Goal: Task Accomplishment & Management: Complete application form

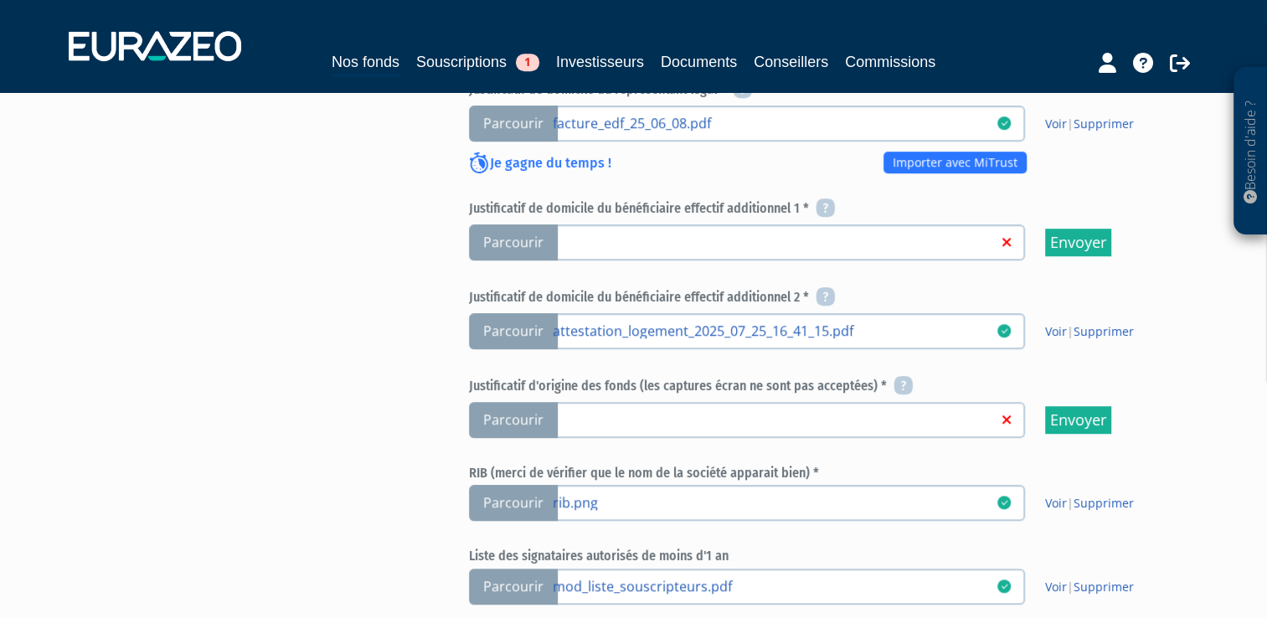
scroll to position [941, 0]
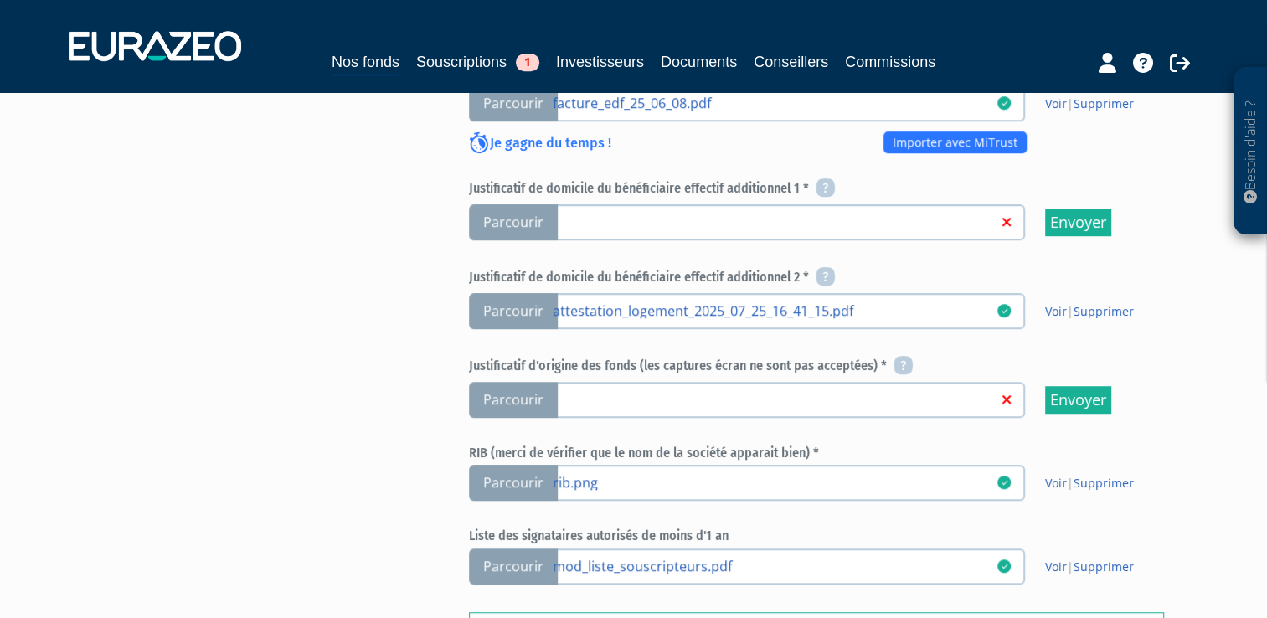
click at [513, 389] on span "Parcourir" at bounding box center [513, 400] width 89 height 36
click at [0, 0] on input "Parcourir" at bounding box center [0, 0] width 0 height 0
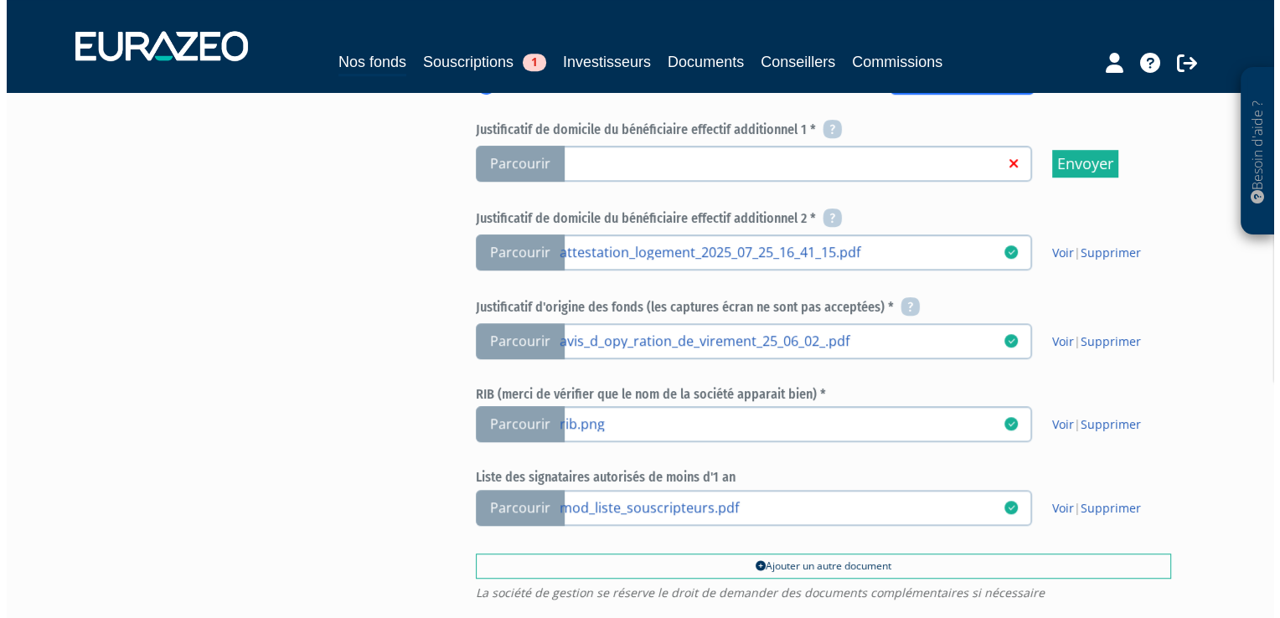
scroll to position [1218, 0]
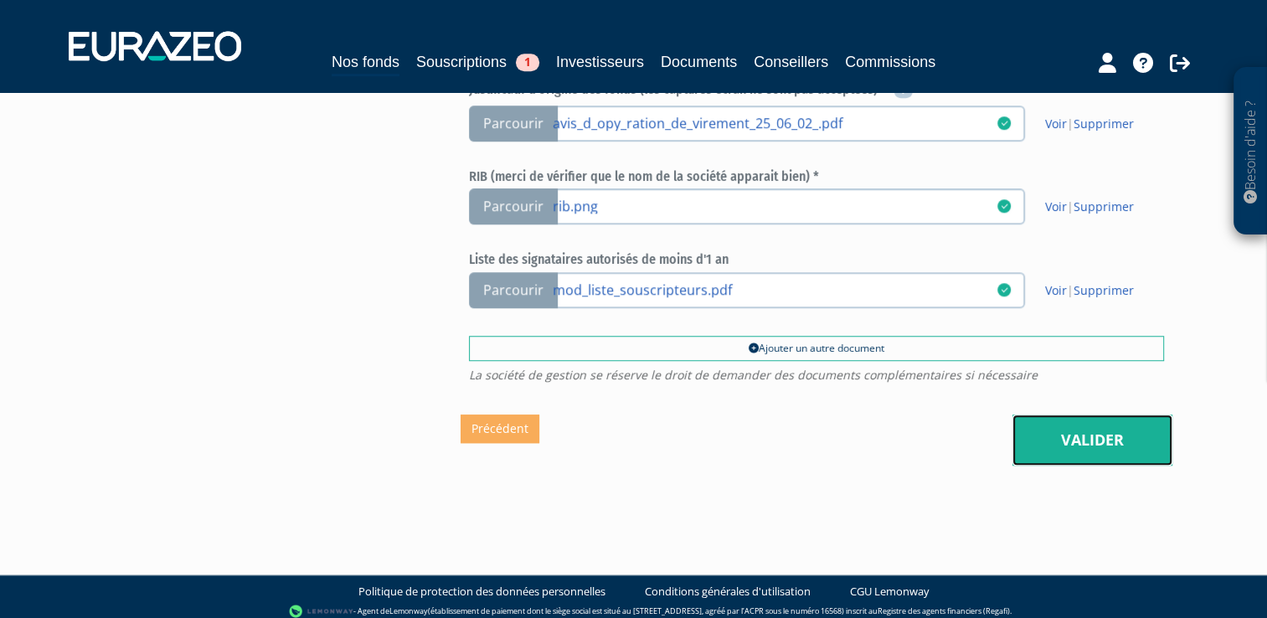
click at [1068, 415] on link "Valider" at bounding box center [1092, 441] width 160 height 52
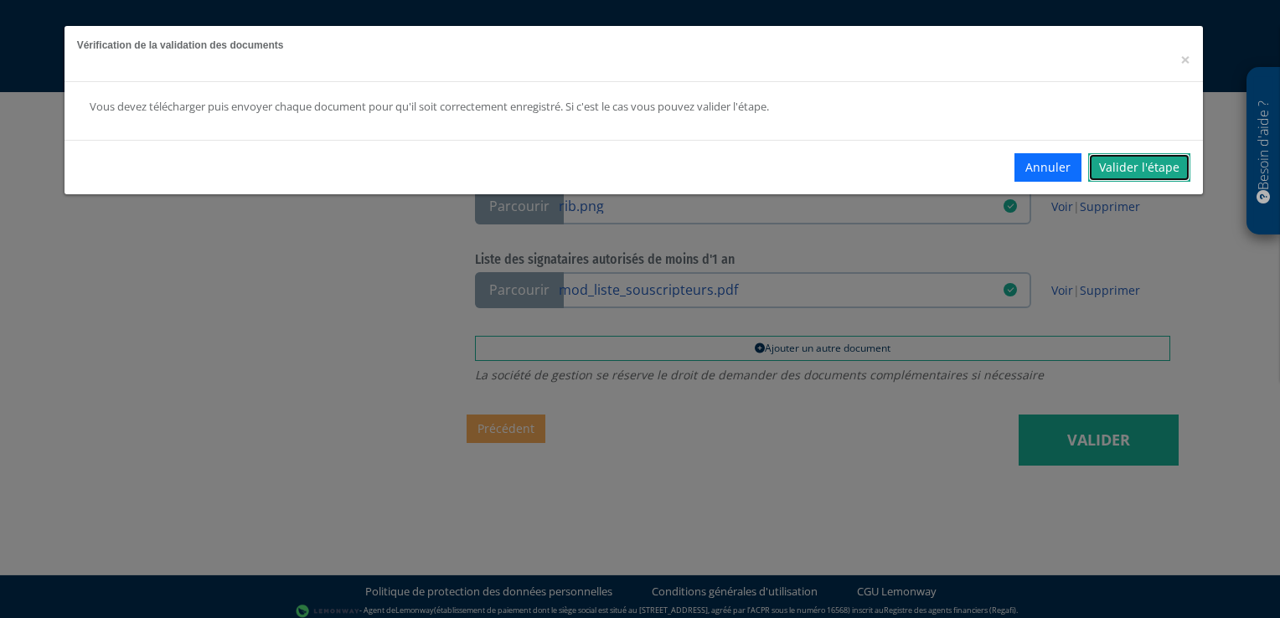
click at [1149, 168] on link "Valider l'étape" at bounding box center [1139, 167] width 102 height 28
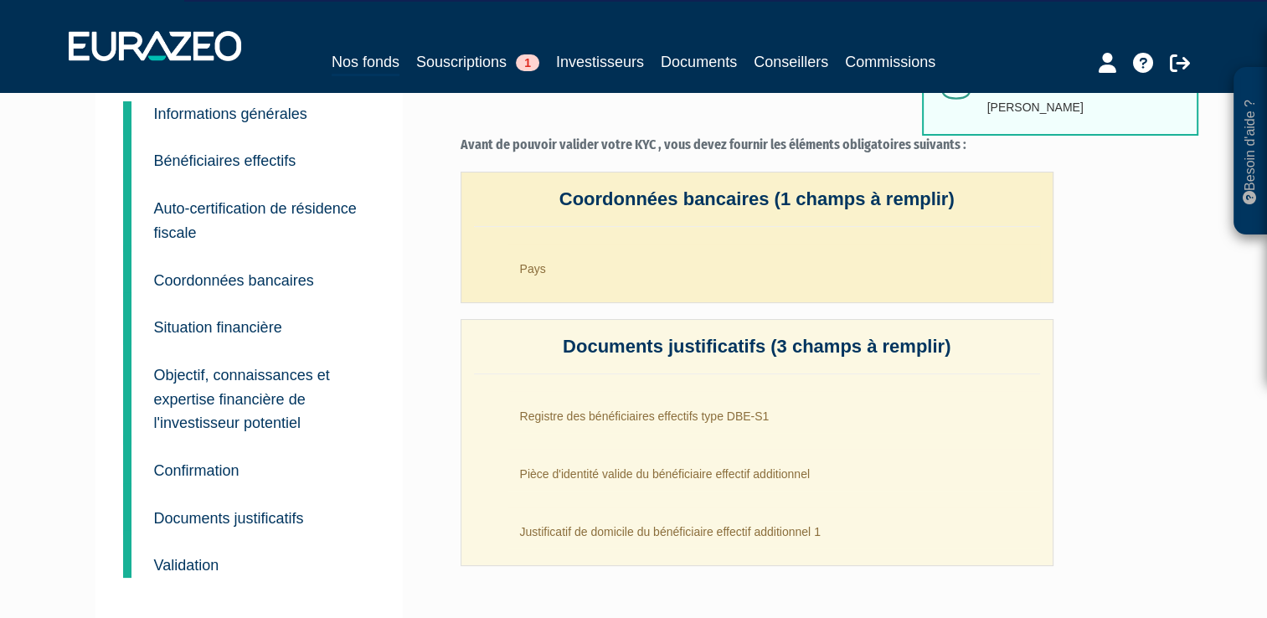
scroll to position [295, 0]
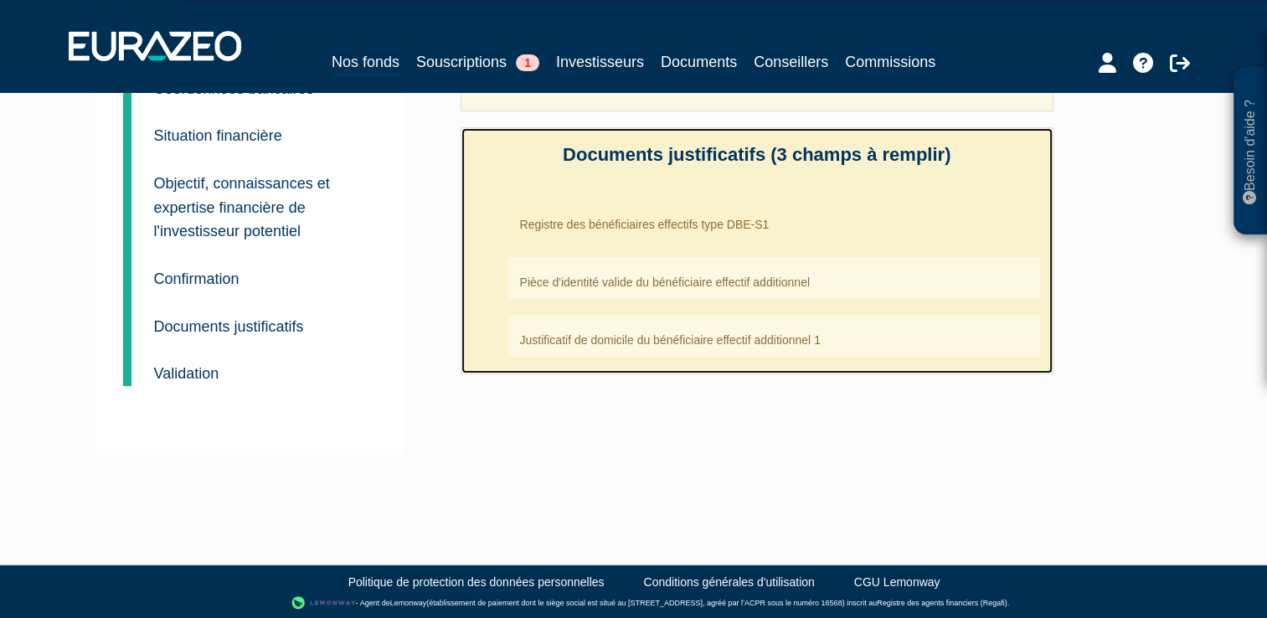
click at [809, 233] on li "Registre des bénéficiaires effectifs type DBE-S1" at bounding box center [773, 220] width 533 height 42
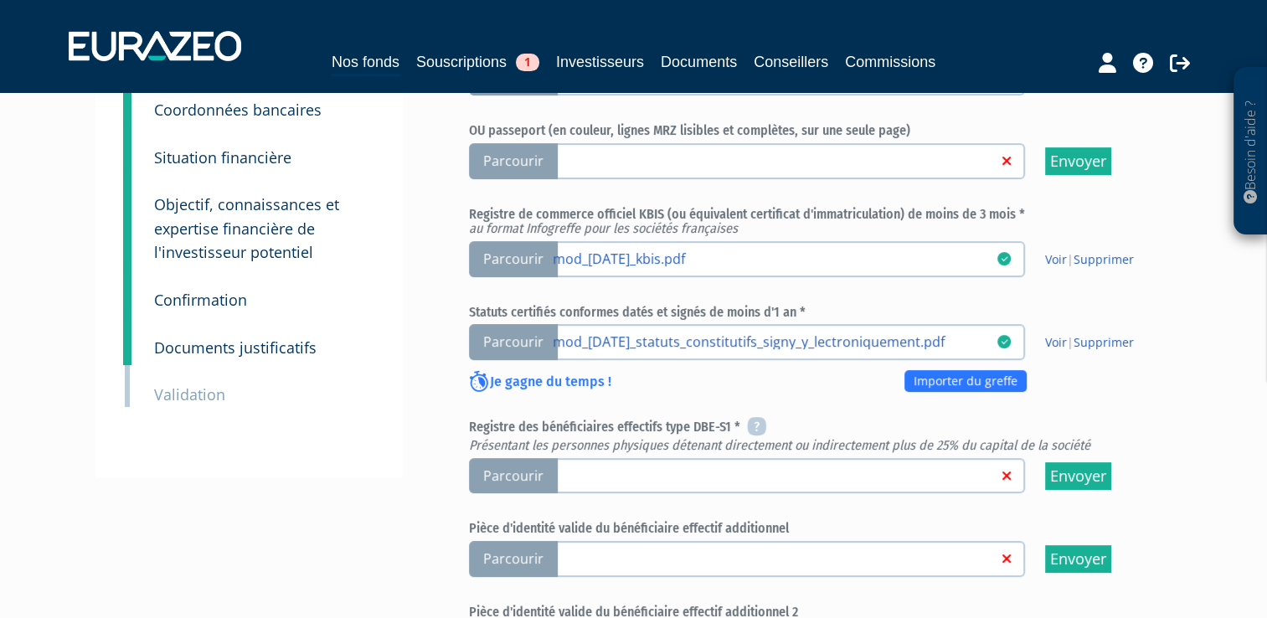
scroll to position [317, 0]
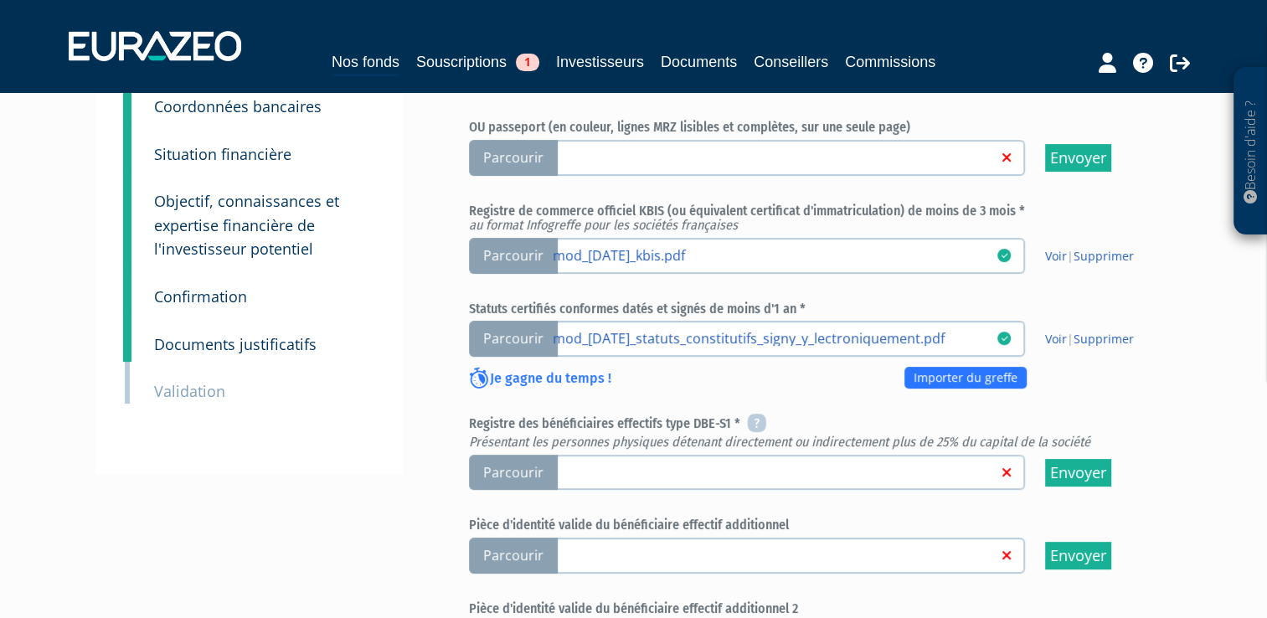
click at [780, 465] on link at bounding box center [775, 471] width 445 height 17
click at [0, 0] on input "Parcourir" at bounding box center [0, 0] width 0 height 0
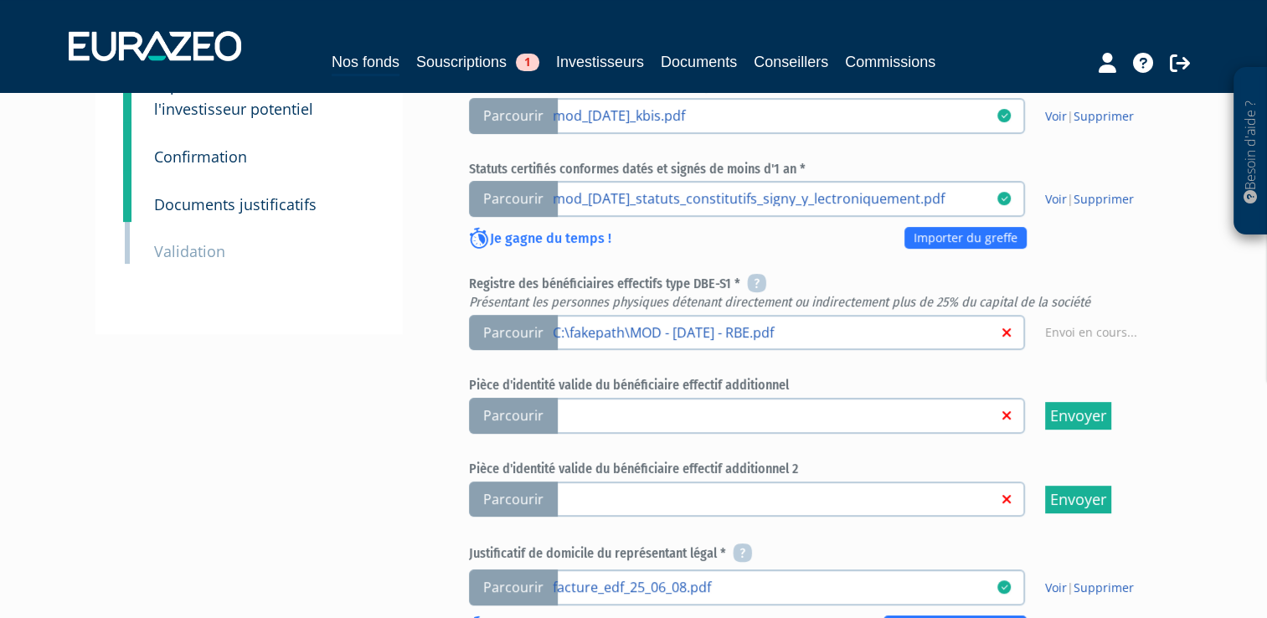
scroll to position [458, 0]
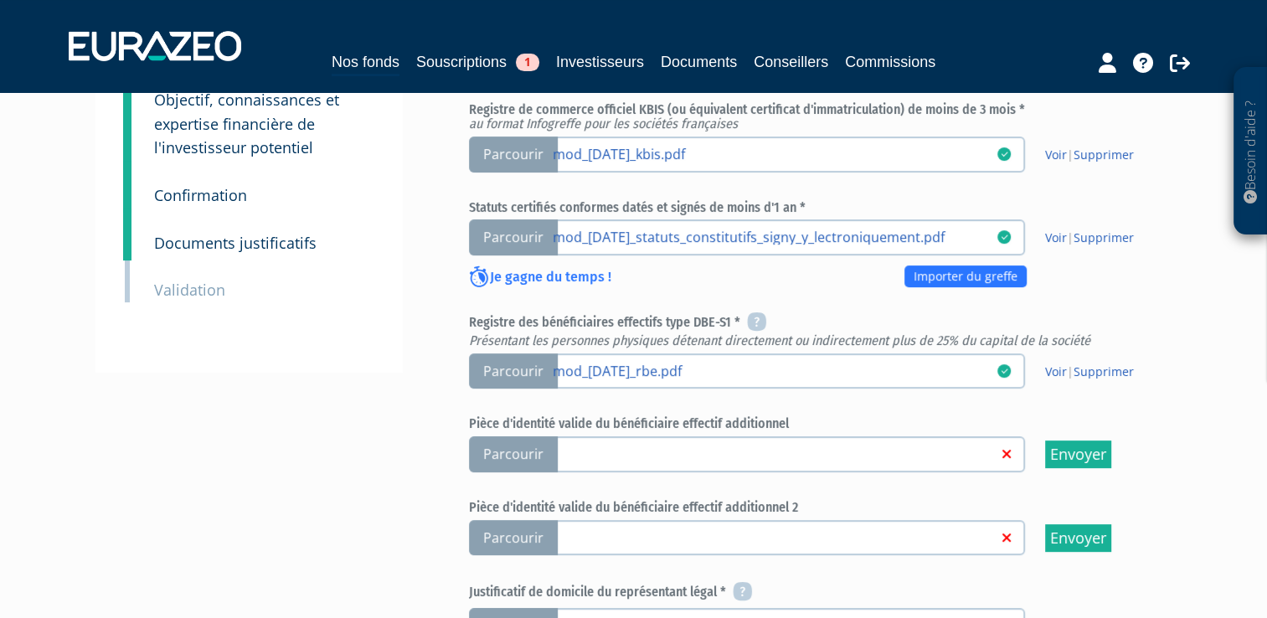
scroll to position [421, 0]
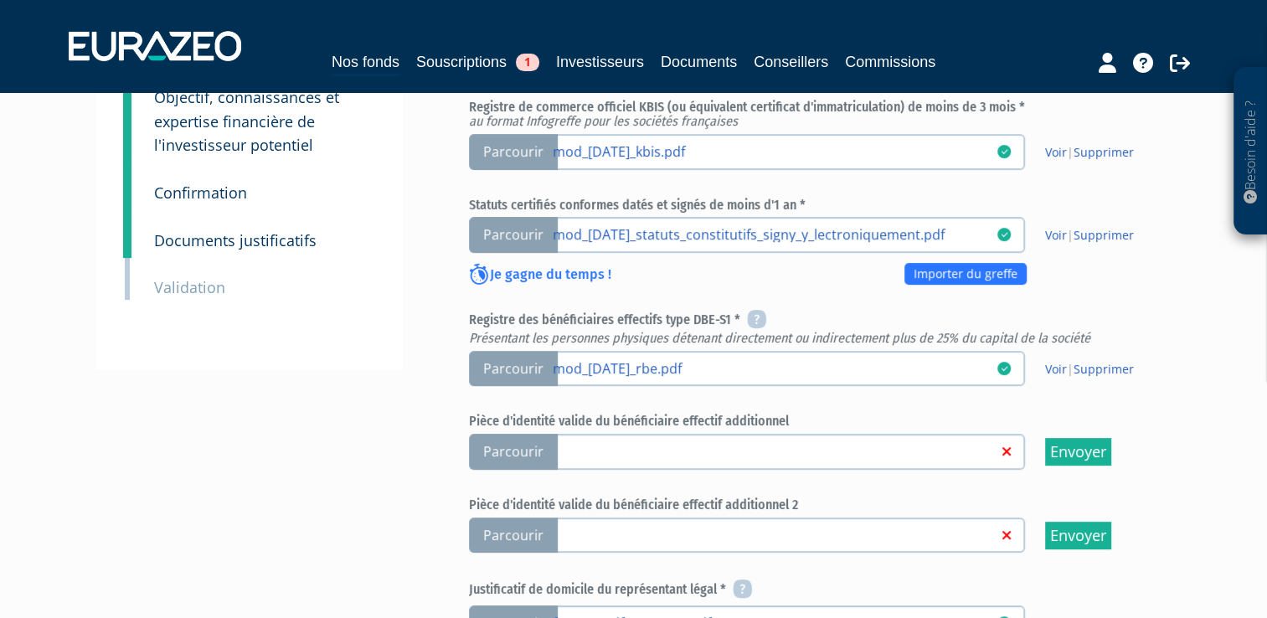
click at [611, 442] on link at bounding box center [775, 450] width 445 height 17
click at [0, 0] on input "Parcourir" at bounding box center [0, 0] width 0 height 0
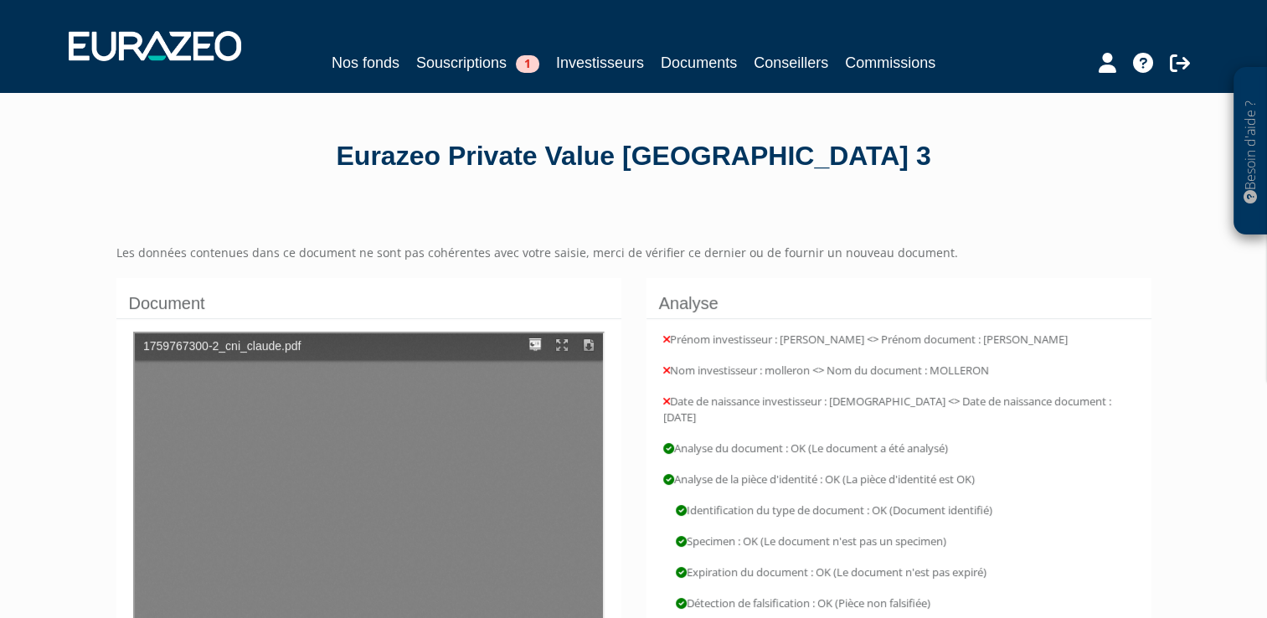
type input "1"
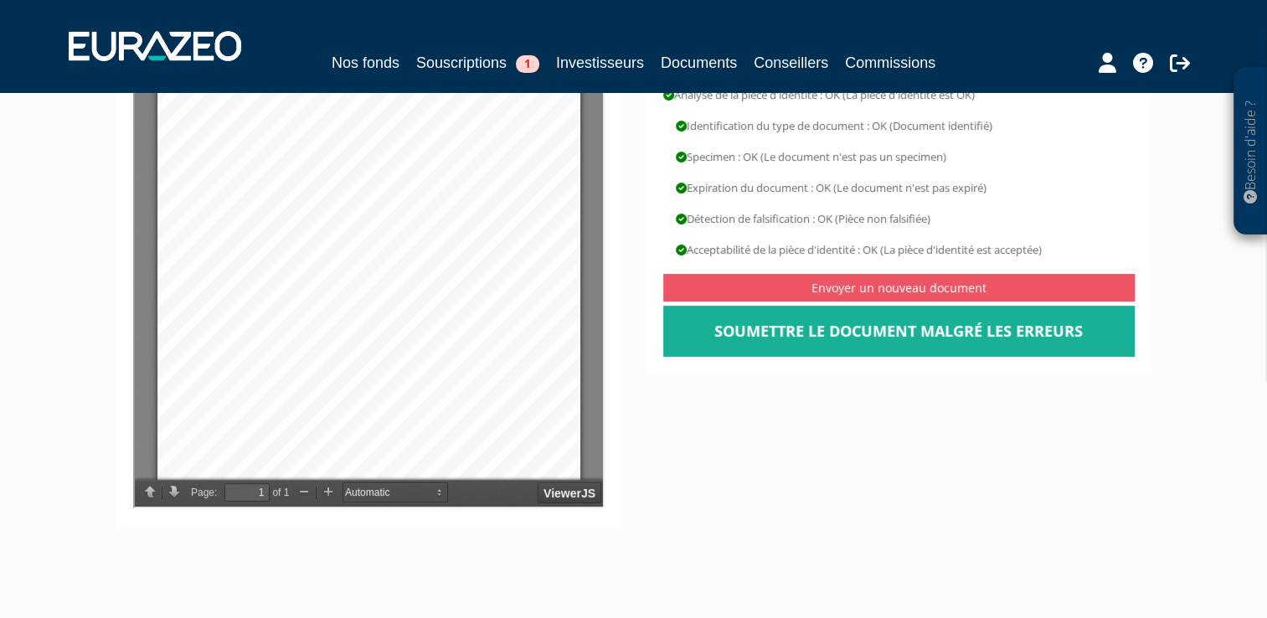
scroll to position [385, 0]
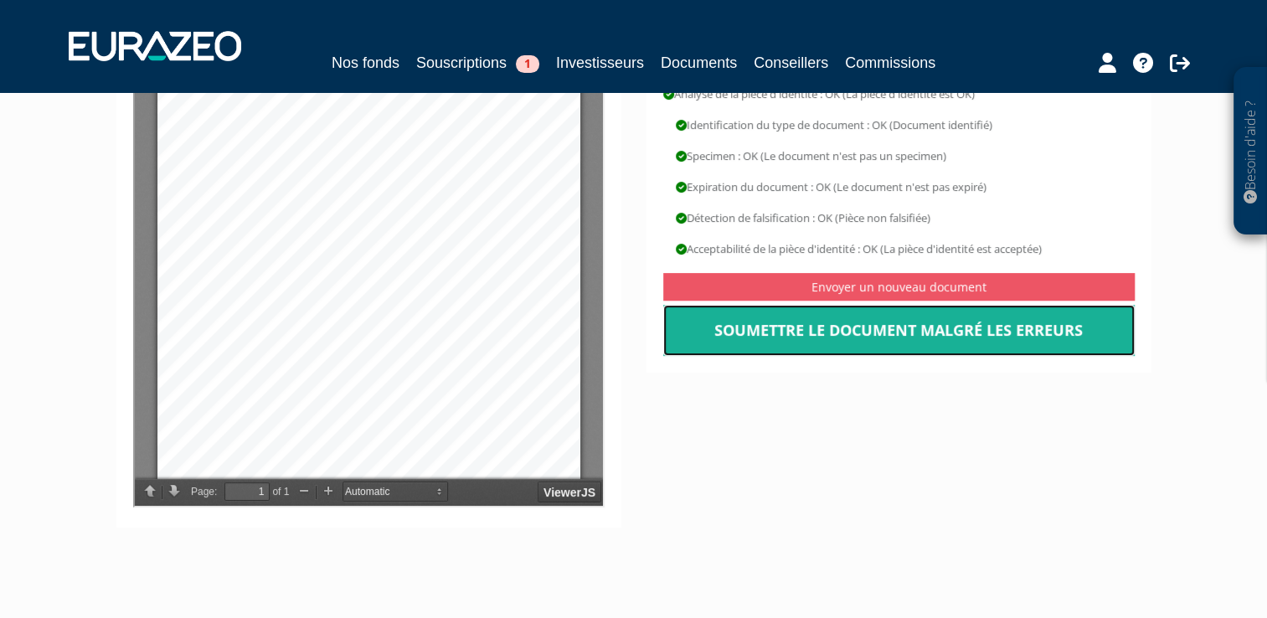
click at [801, 318] on link "Soumettre le document malgré les erreurs" at bounding box center [898, 331] width 471 height 52
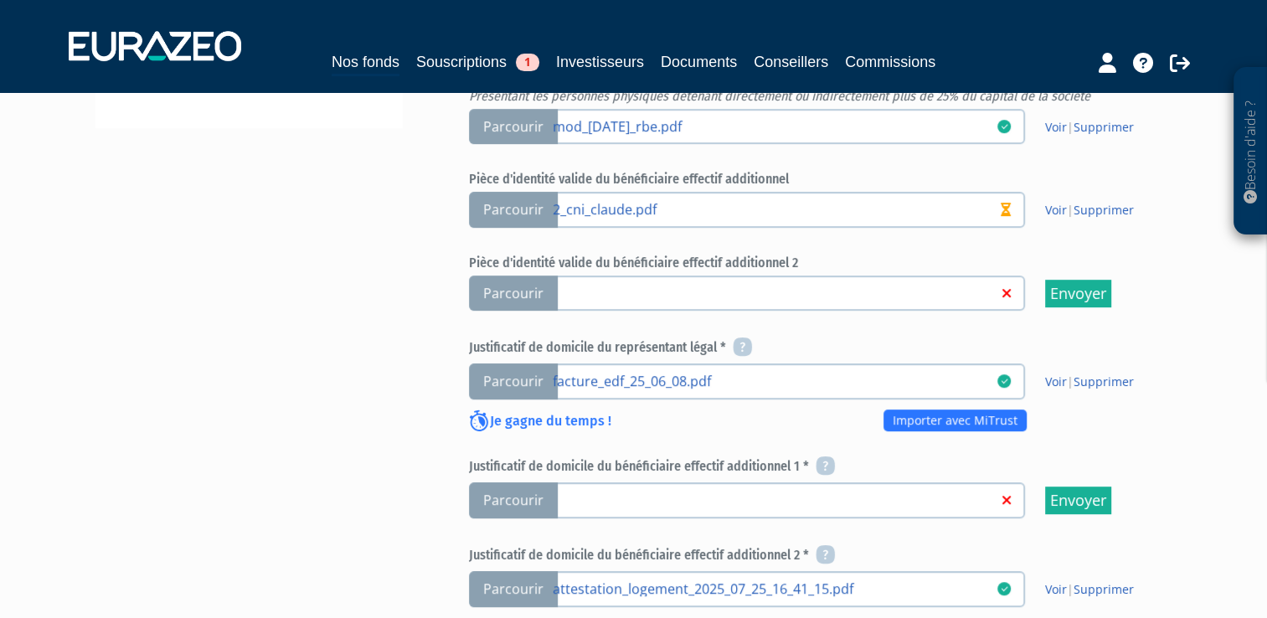
scroll to position [652, 0]
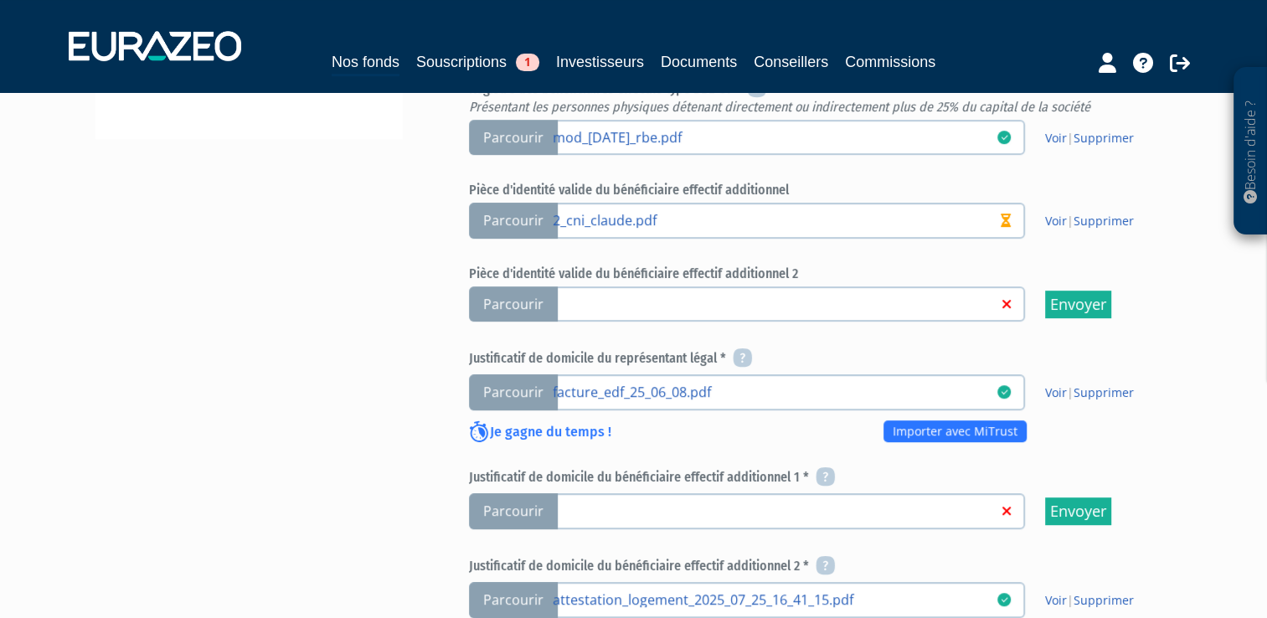
click at [543, 302] on span "Parcourir" at bounding box center [513, 304] width 89 height 36
click at [0, 0] on input "Parcourir" at bounding box center [0, 0] width 0 height 0
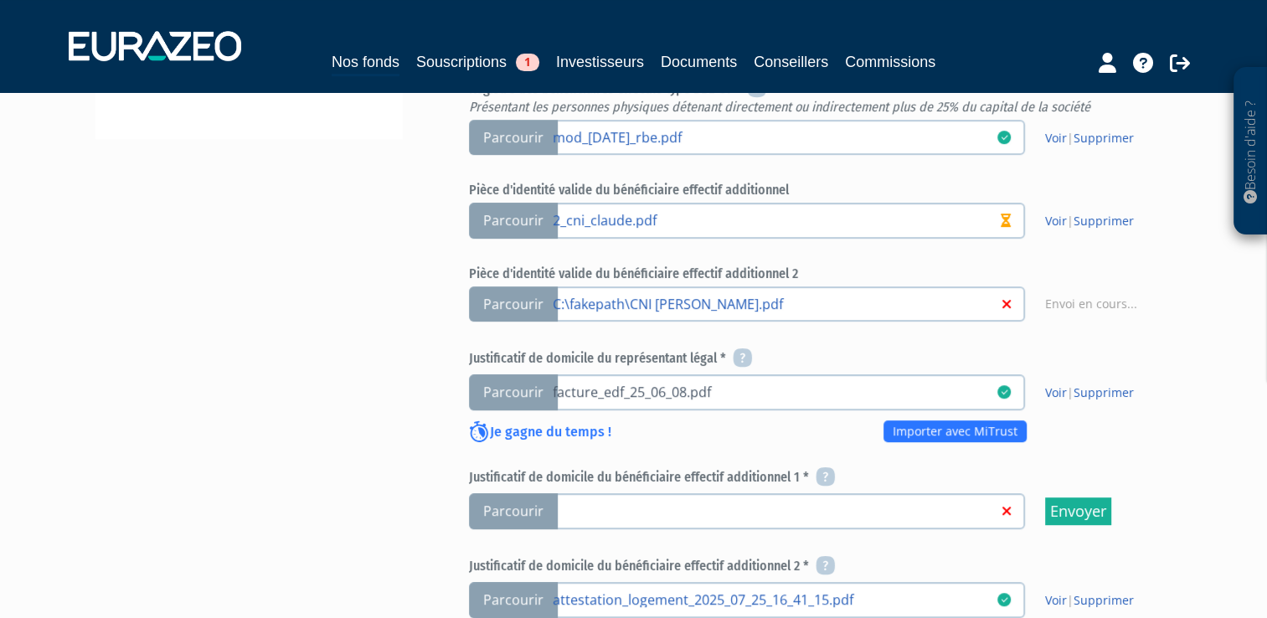
scroll to position [1218, 0]
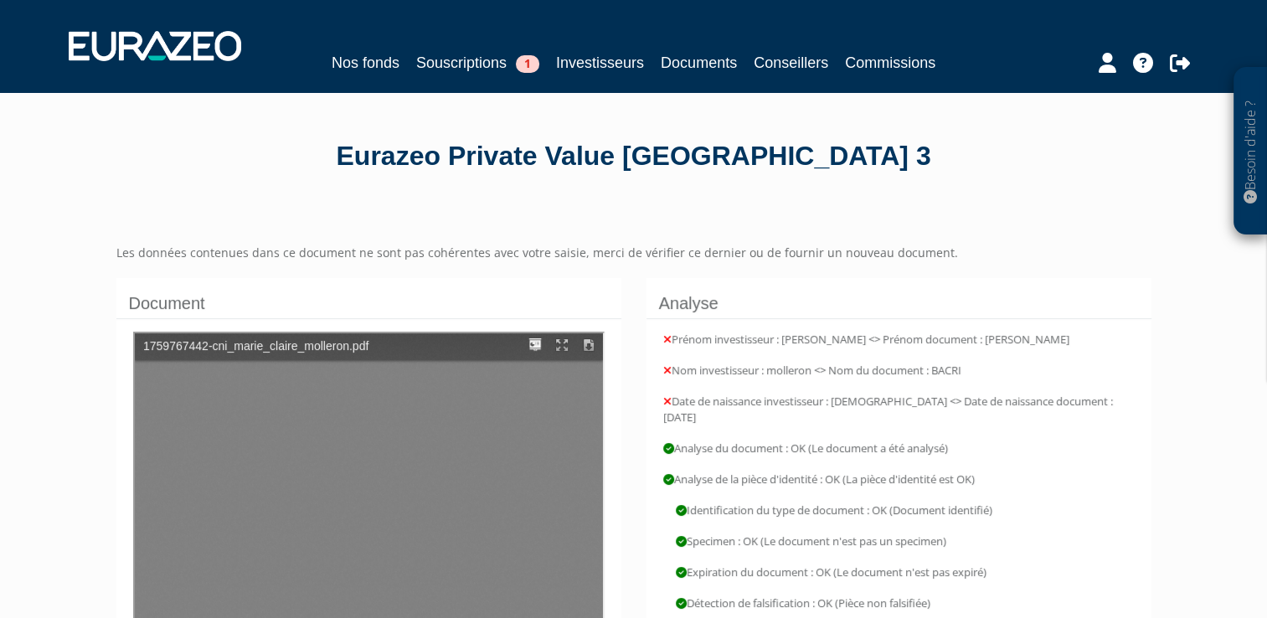
type input "1"
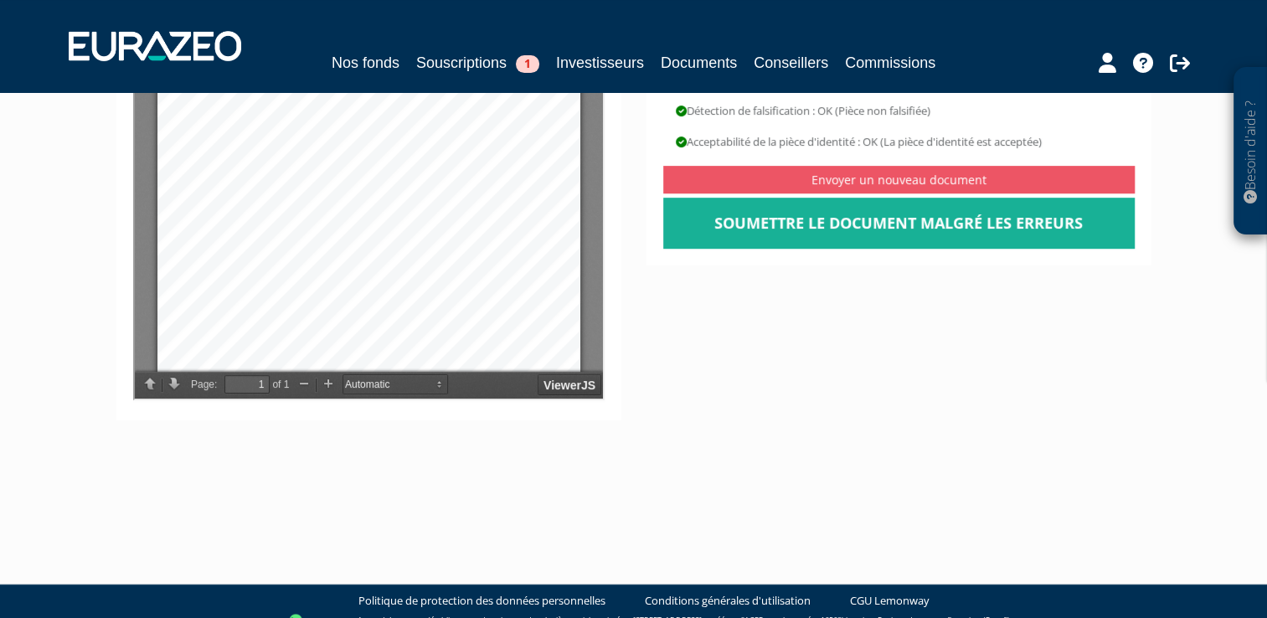
scroll to position [512, 0]
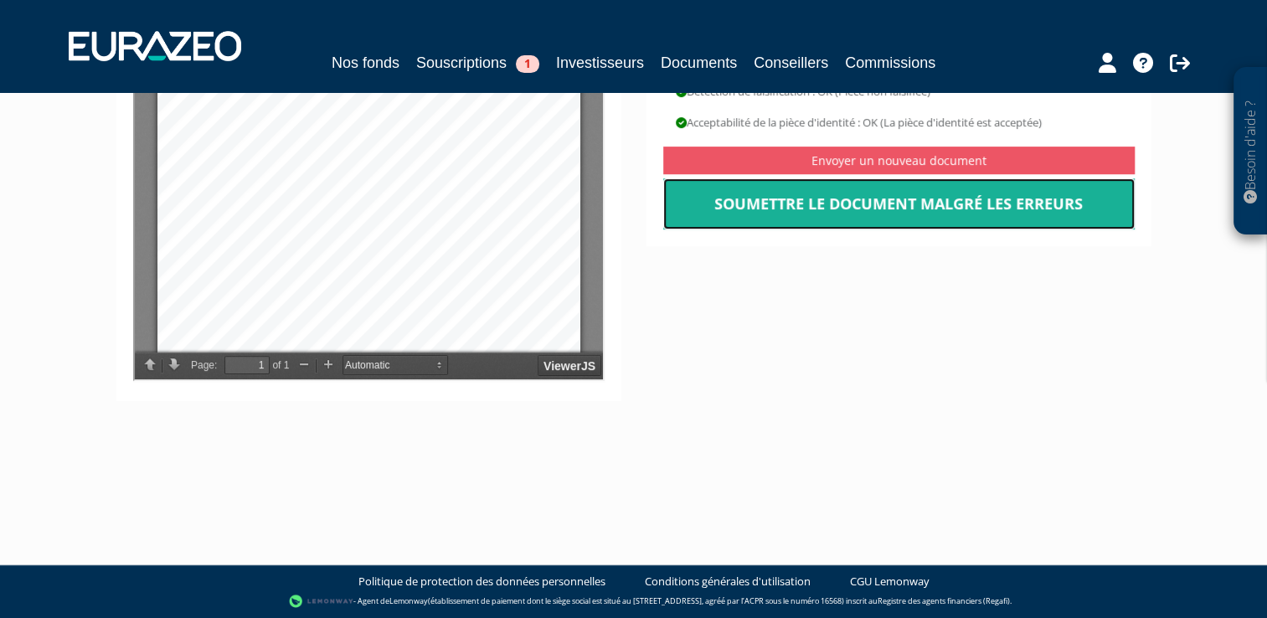
click at [794, 183] on link "Soumettre le document malgré les erreurs" at bounding box center [898, 204] width 471 height 52
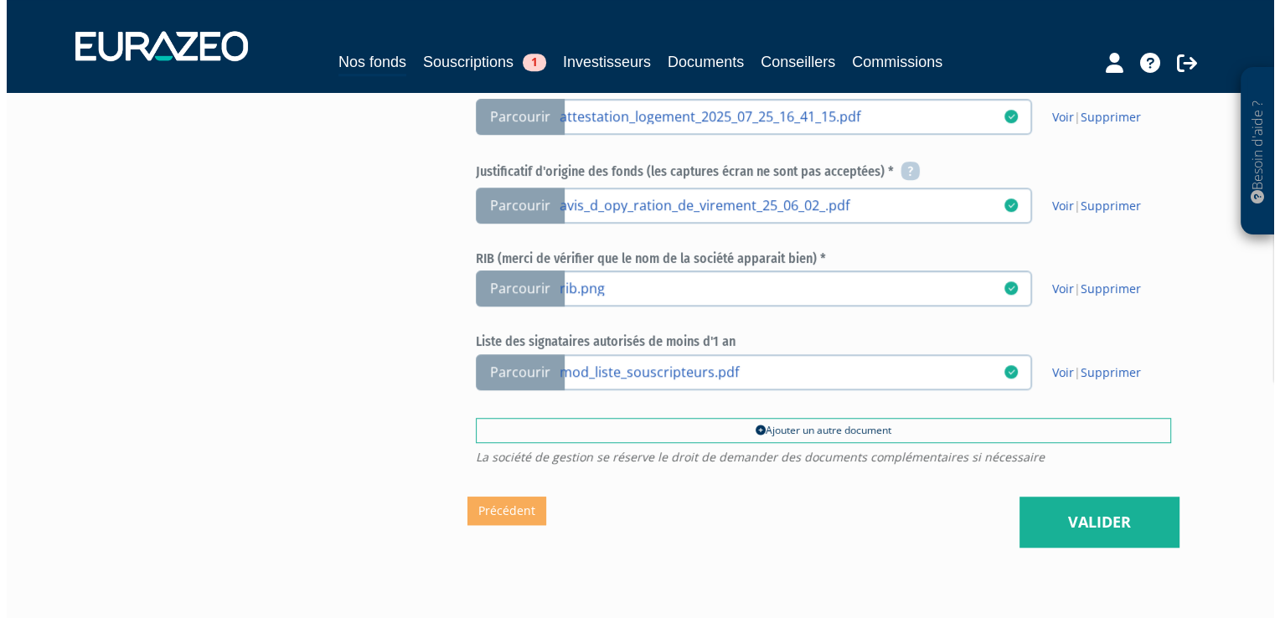
scroll to position [1218, 0]
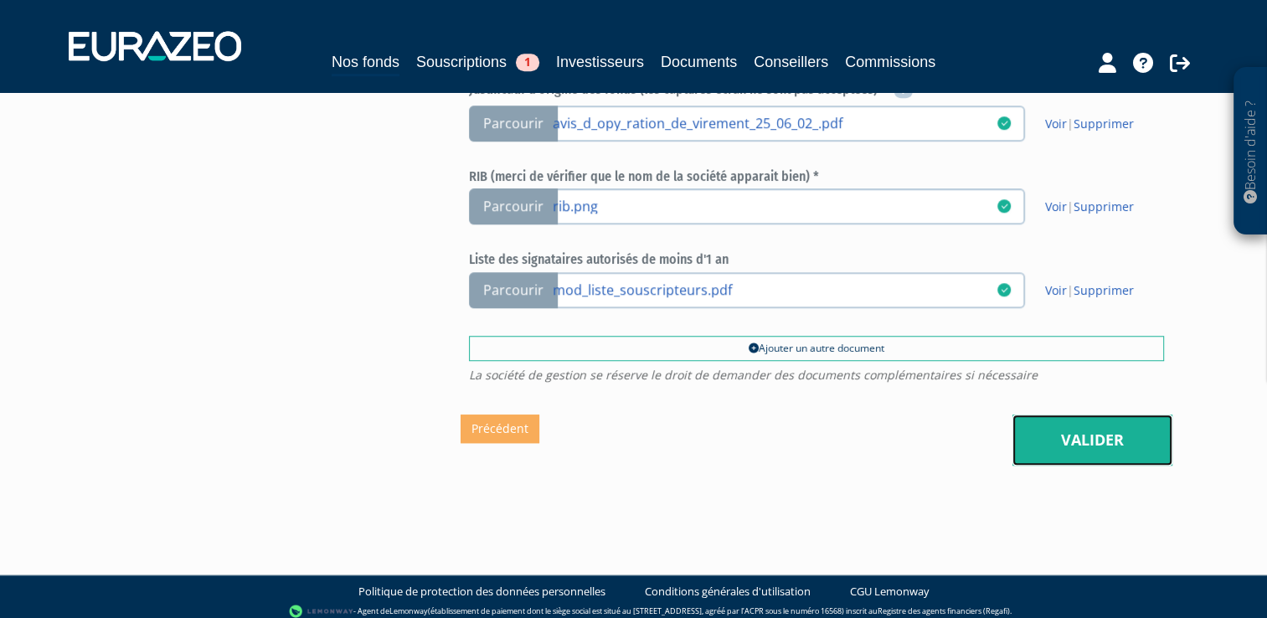
click at [1111, 440] on link "Valider" at bounding box center [1092, 441] width 160 height 52
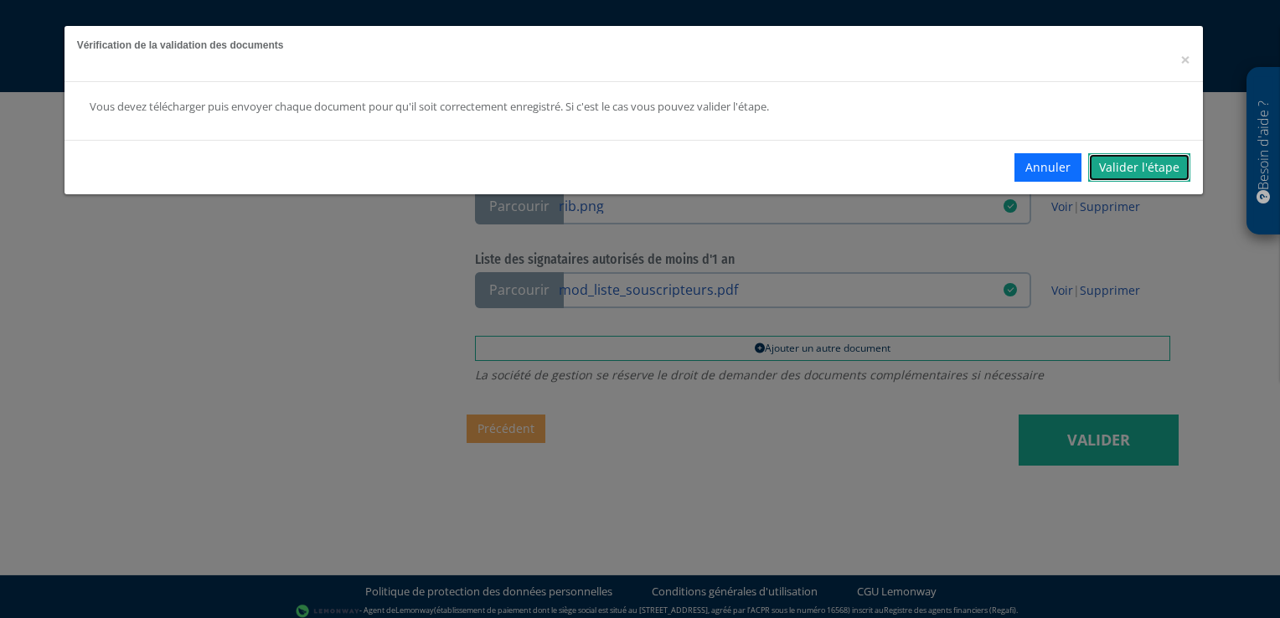
click at [1154, 162] on link "Valider l'étape" at bounding box center [1139, 167] width 102 height 28
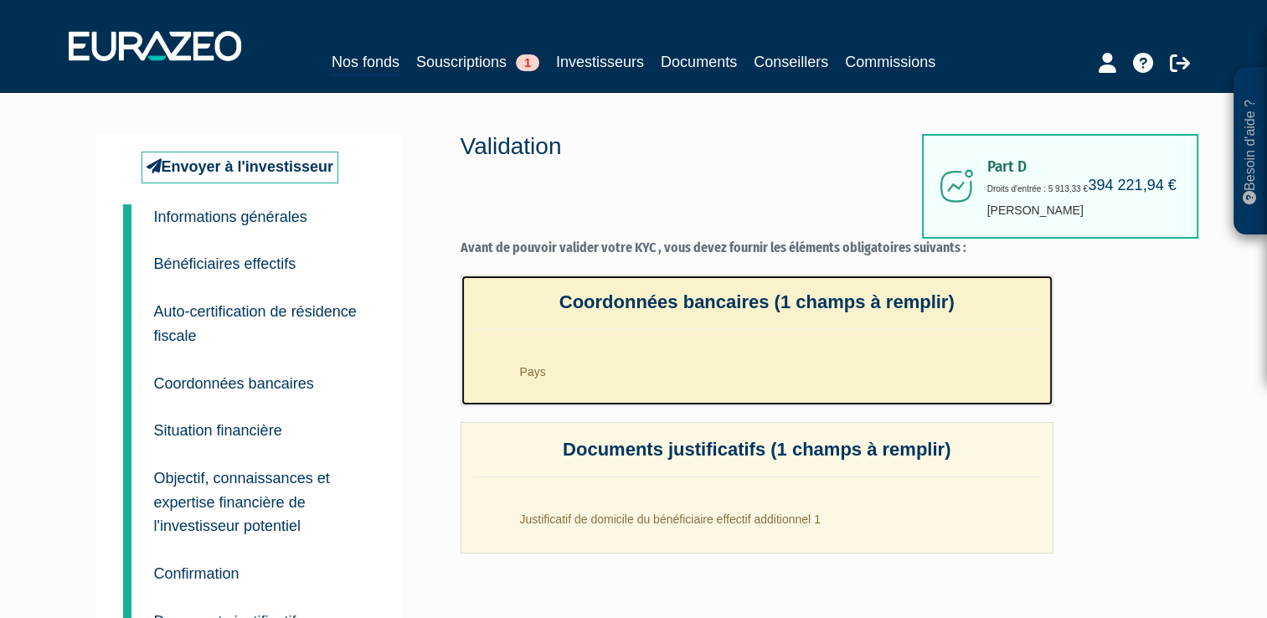
click at [535, 367] on li "Pays" at bounding box center [773, 368] width 533 height 42
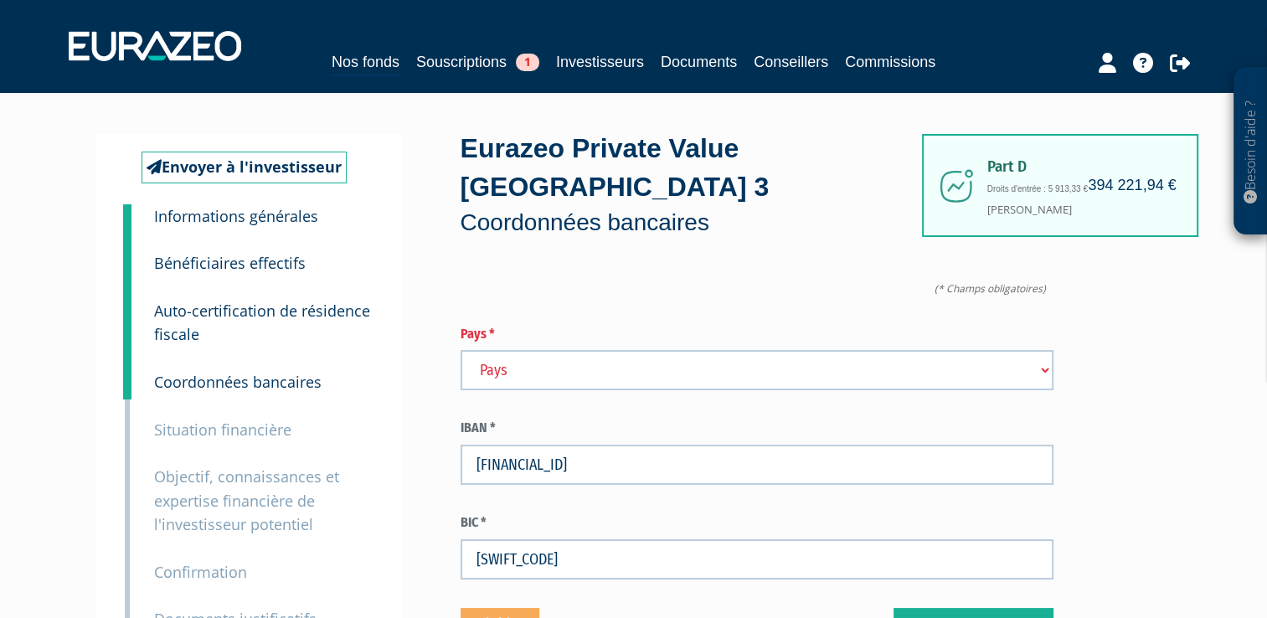
drag, startPoint x: 0, startPoint y: 0, endPoint x: 535, endPoint y: 367, distance: 648.8
click at [535, 367] on select "Pays [GEOGRAPHIC_DATA] [GEOGRAPHIC_DATA] [GEOGRAPHIC_DATA] [GEOGRAPHIC_DATA] [G…" at bounding box center [757, 370] width 593 height 40
select select "75"
click at [461, 350] on select "Pays [GEOGRAPHIC_DATA] [GEOGRAPHIC_DATA] [GEOGRAPHIC_DATA] [GEOGRAPHIC_DATA] [G…" at bounding box center [757, 370] width 593 height 40
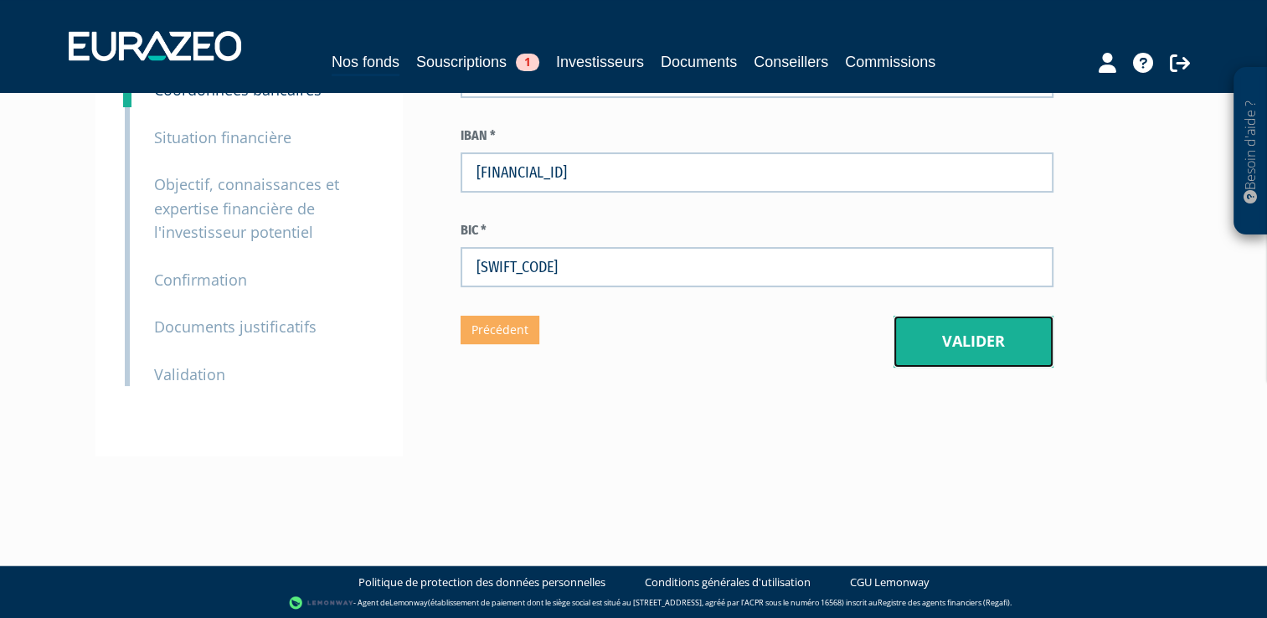
click at [945, 349] on button "Valider" at bounding box center [974, 342] width 160 height 52
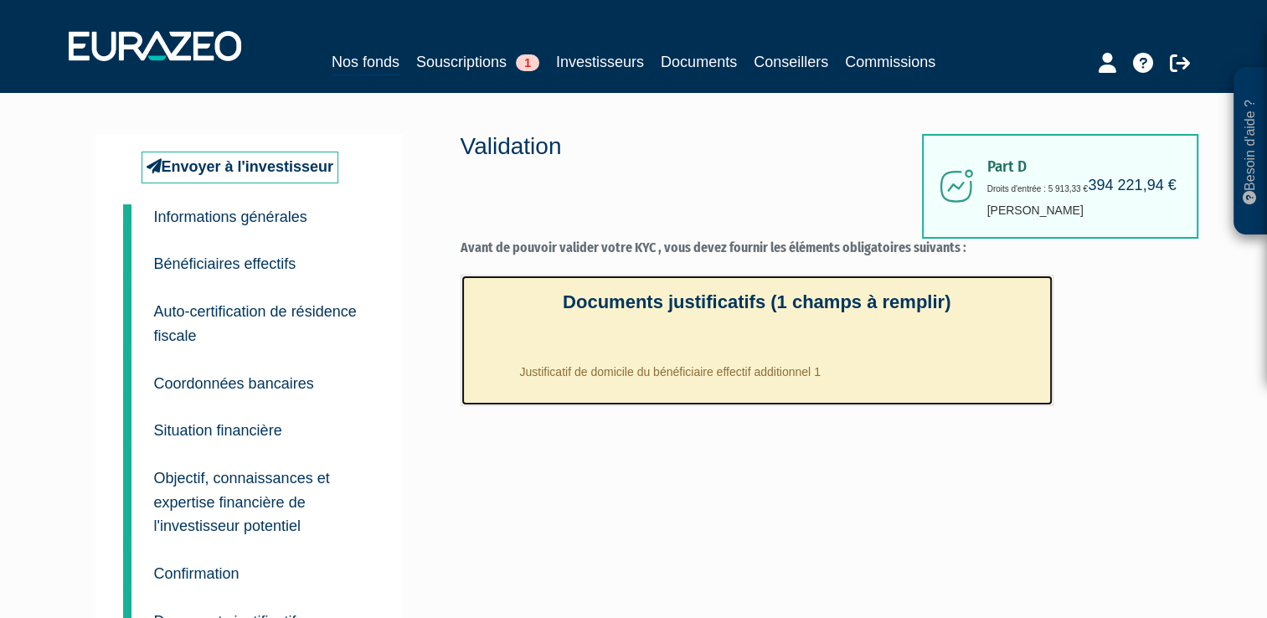
click at [782, 367] on li "Justificatif de domicile du bénéficiaire effectif additionnel 1" at bounding box center [773, 368] width 533 height 42
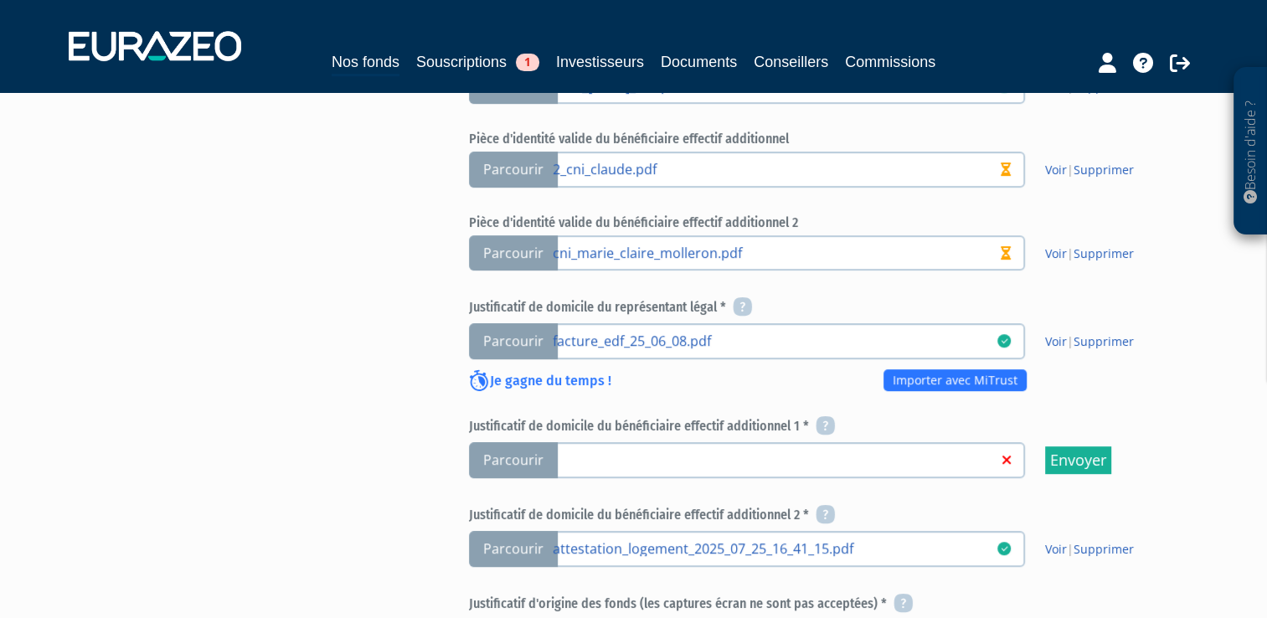
scroll to position [703, 0]
click at [718, 461] on label "Parcourir" at bounding box center [747, 460] width 556 height 36
click at [0, 0] on input "Parcourir" at bounding box center [0, 0] width 0 height 0
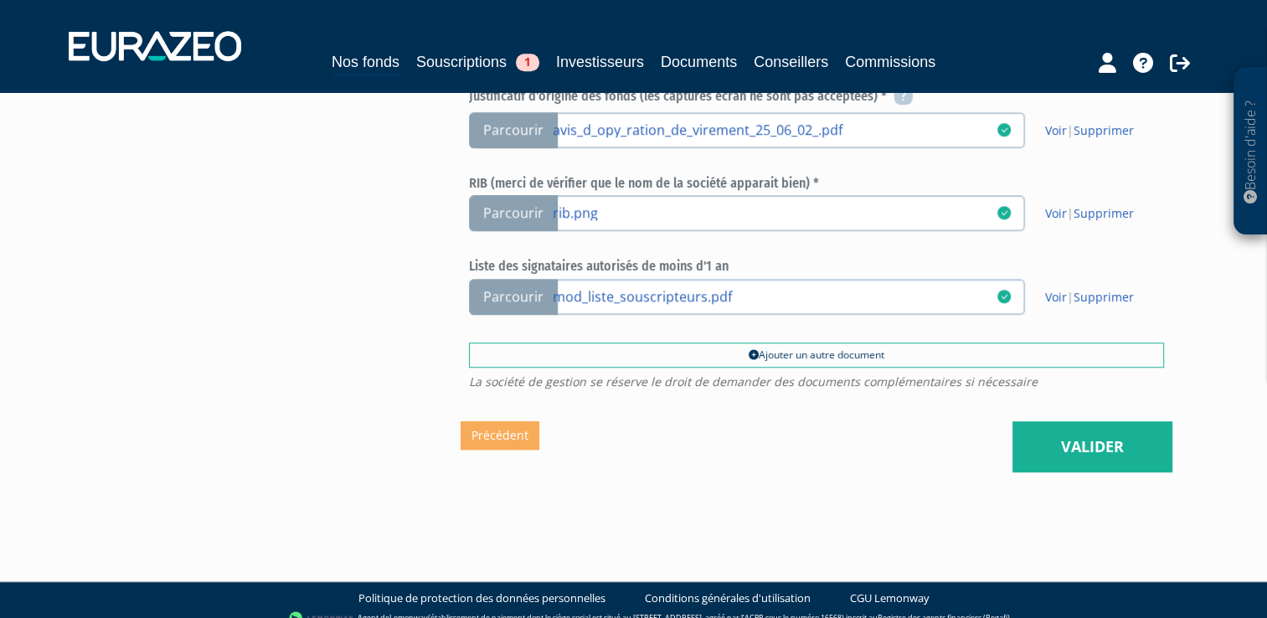
scroll to position [1218, 0]
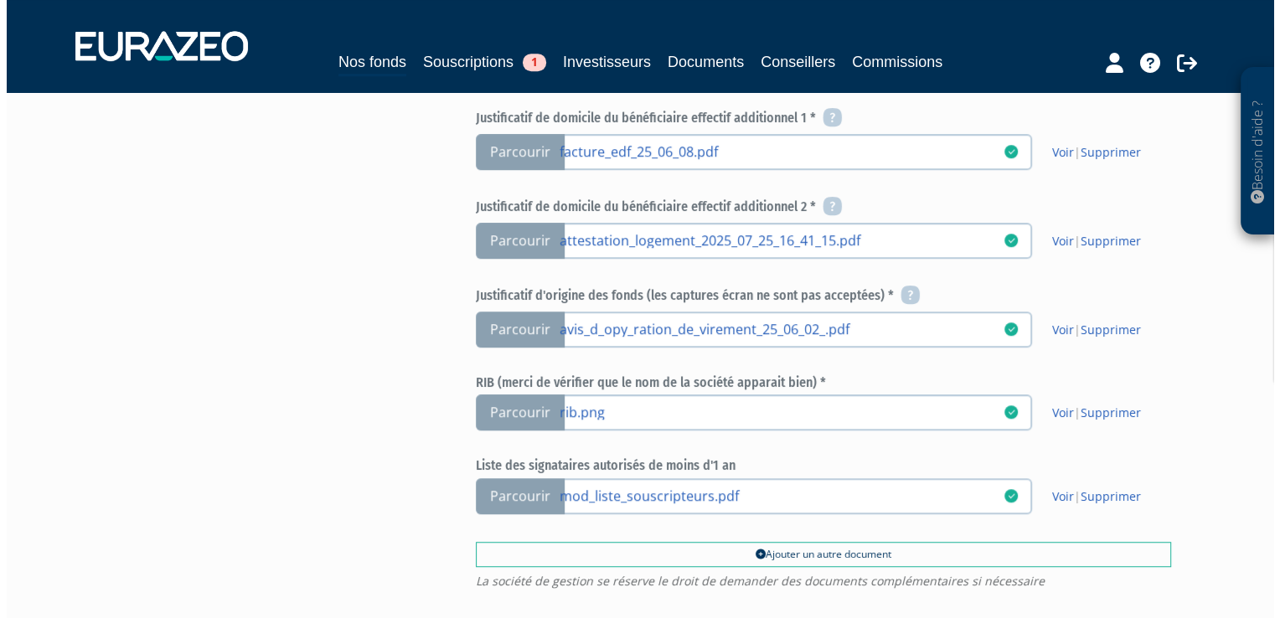
scroll to position [1218, 0]
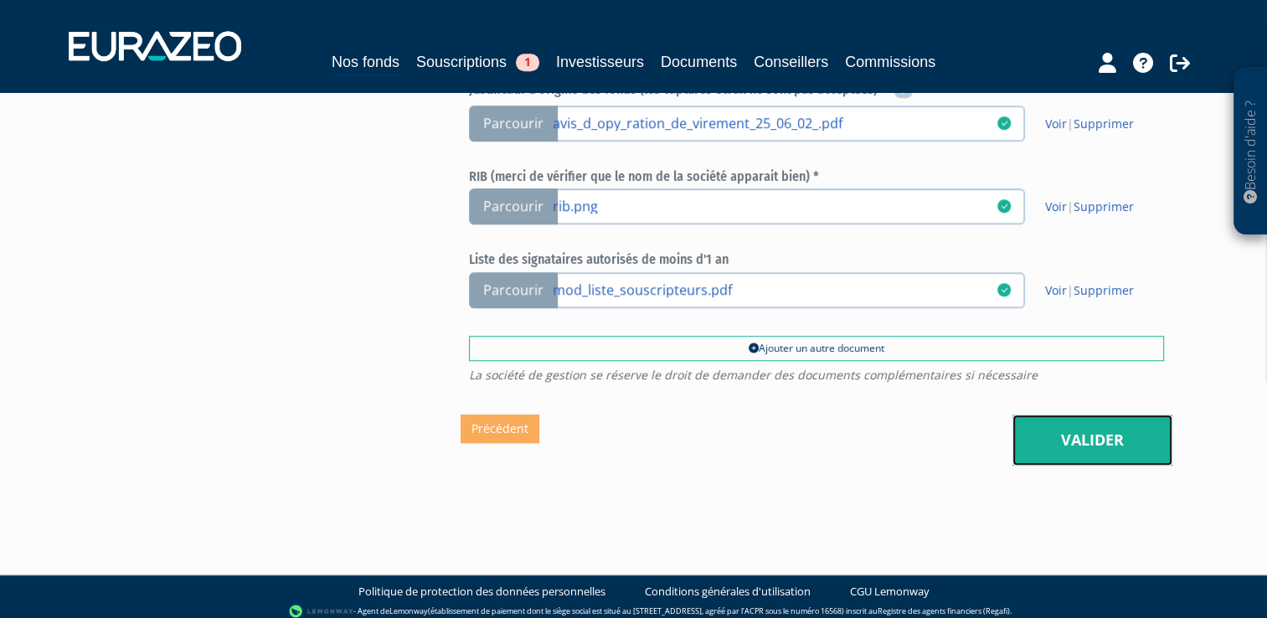
click at [1074, 425] on link "Valider" at bounding box center [1092, 441] width 160 height 52
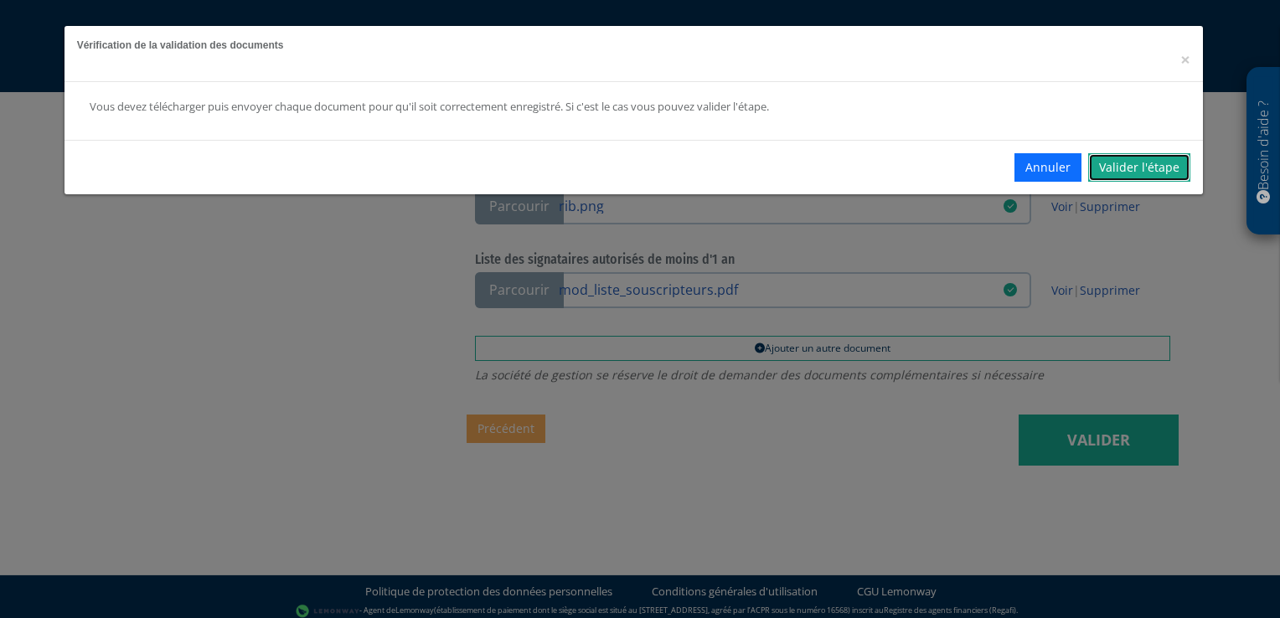
click at [1127, 166] on link "Valider l'étape" at bounding box center [1139, 167] width 102 height 28
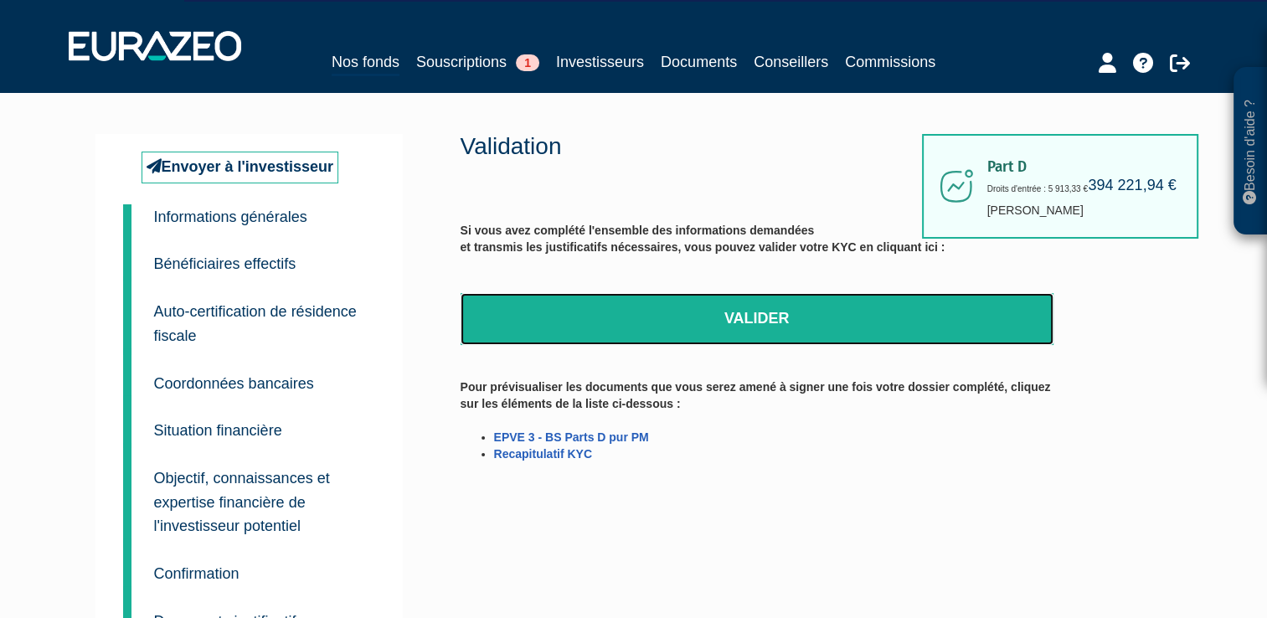
click at [760, 318] on link "Valider" at bounding box center [757, 319] width 593 height 52
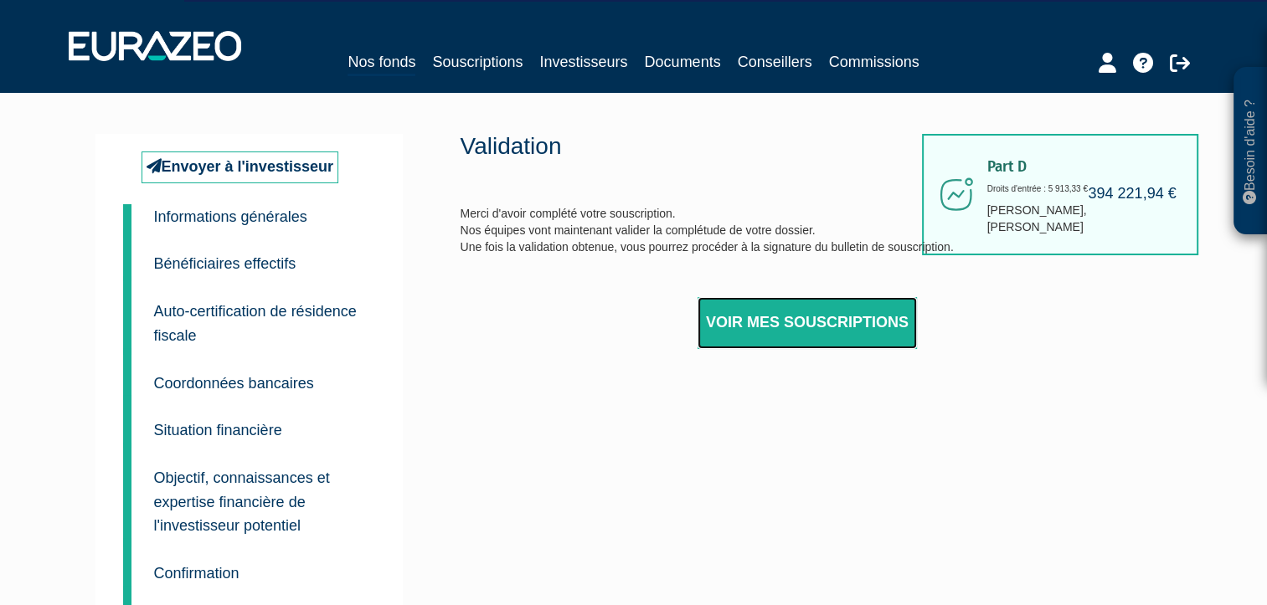
click at [744, 330] on link "Voir mes souscriptions" at bounding box center [807, 323] width 219 height 52
